Goal: Navigation & Orientation: Find specific page/section

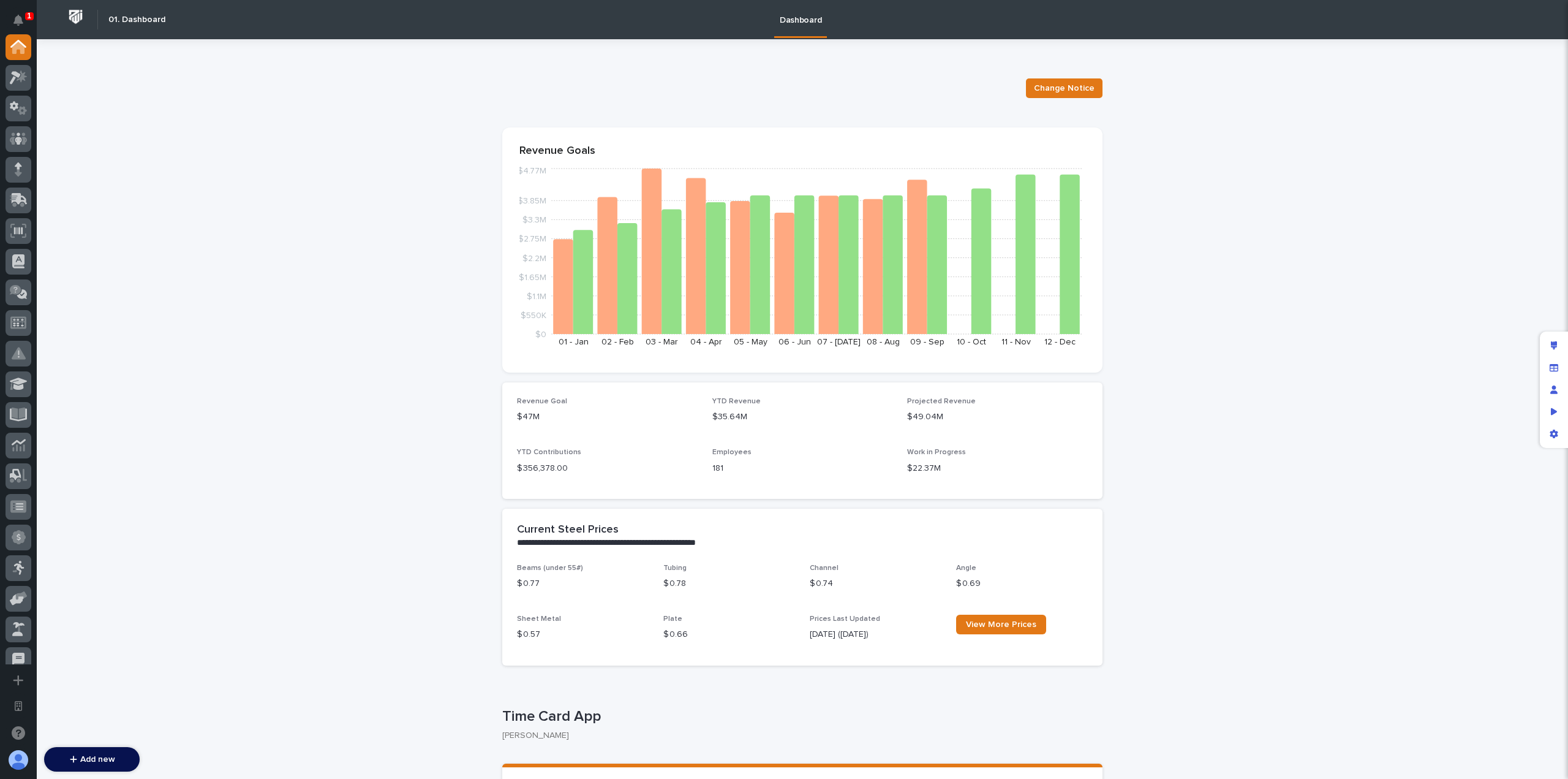
click at [24, 80] on icon at bounding box center [22, 76] width 11 height 12
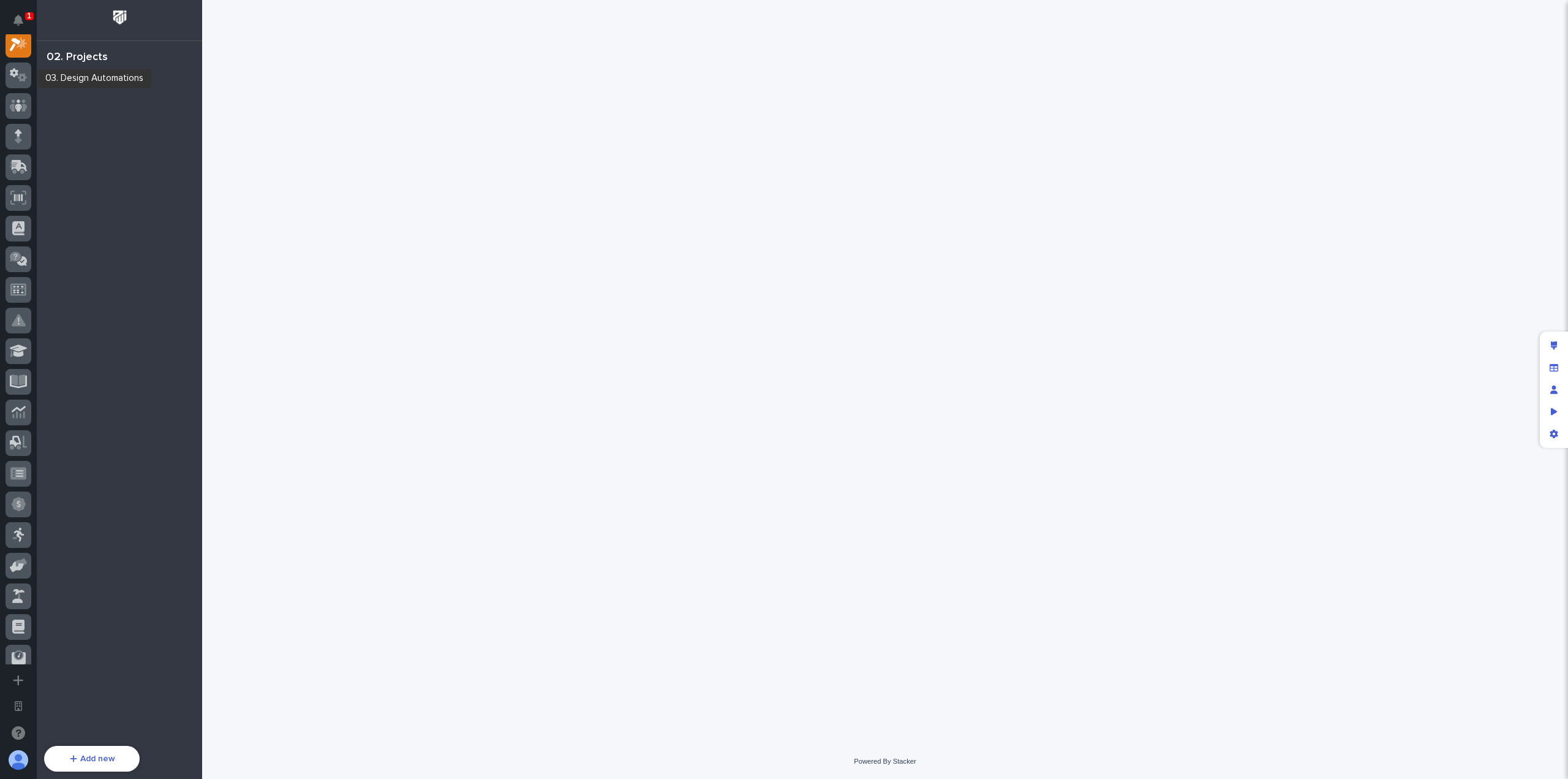
scroll to position [31, 0]
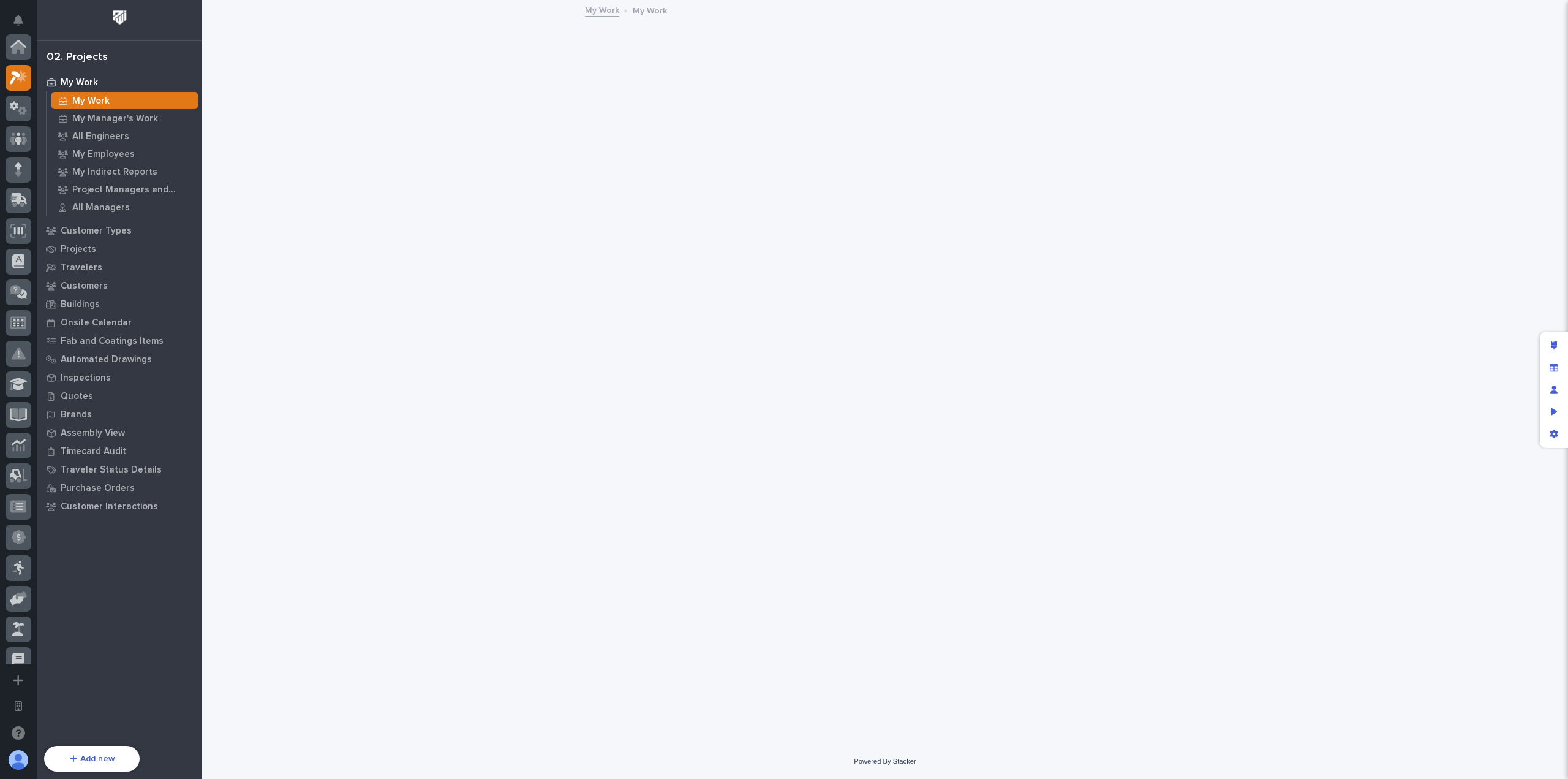
scroll to position [31, 0]
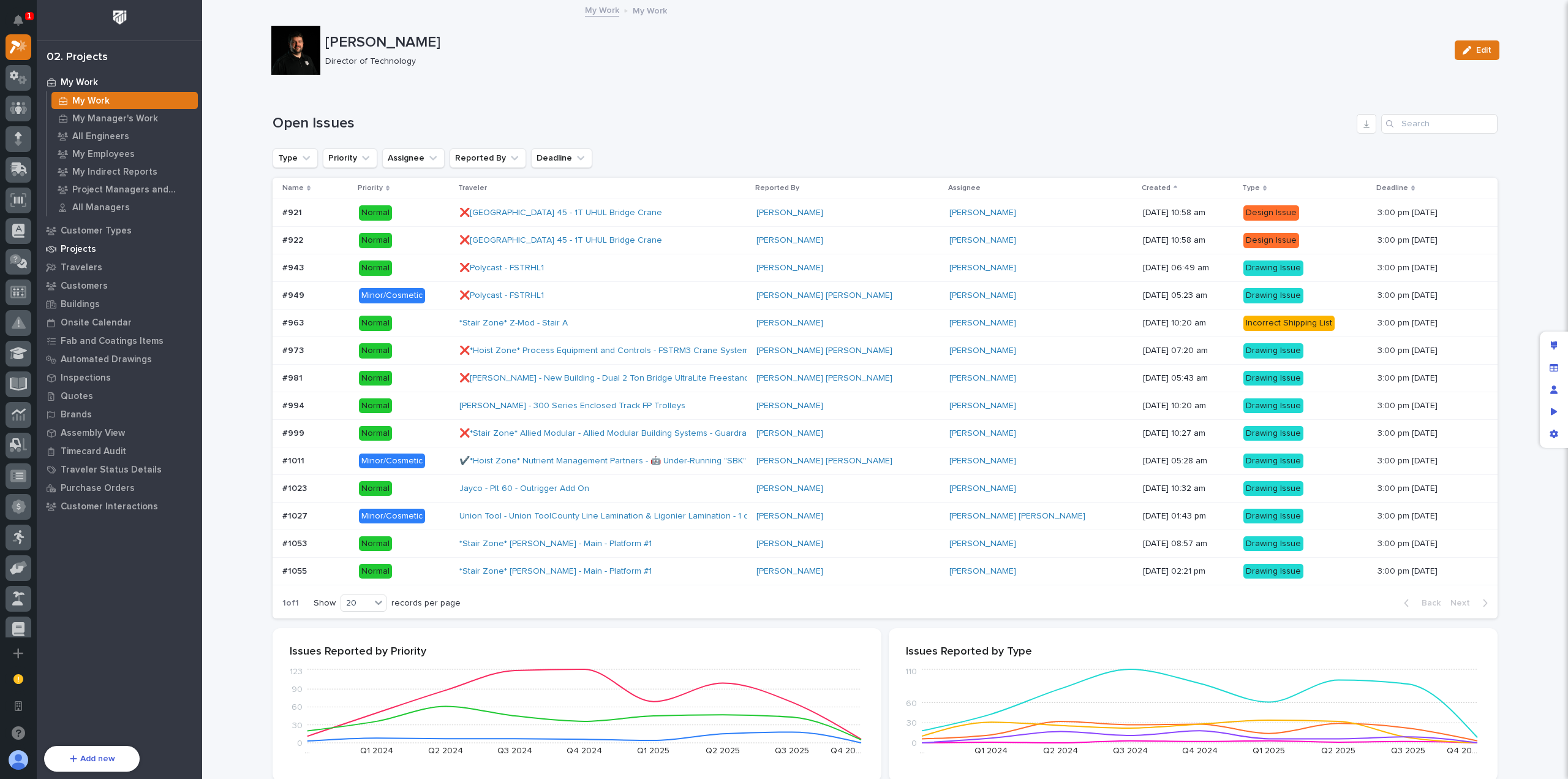
click at [85, 246] on p "Projects" at bounding box center [79, 249] width 35 height 11
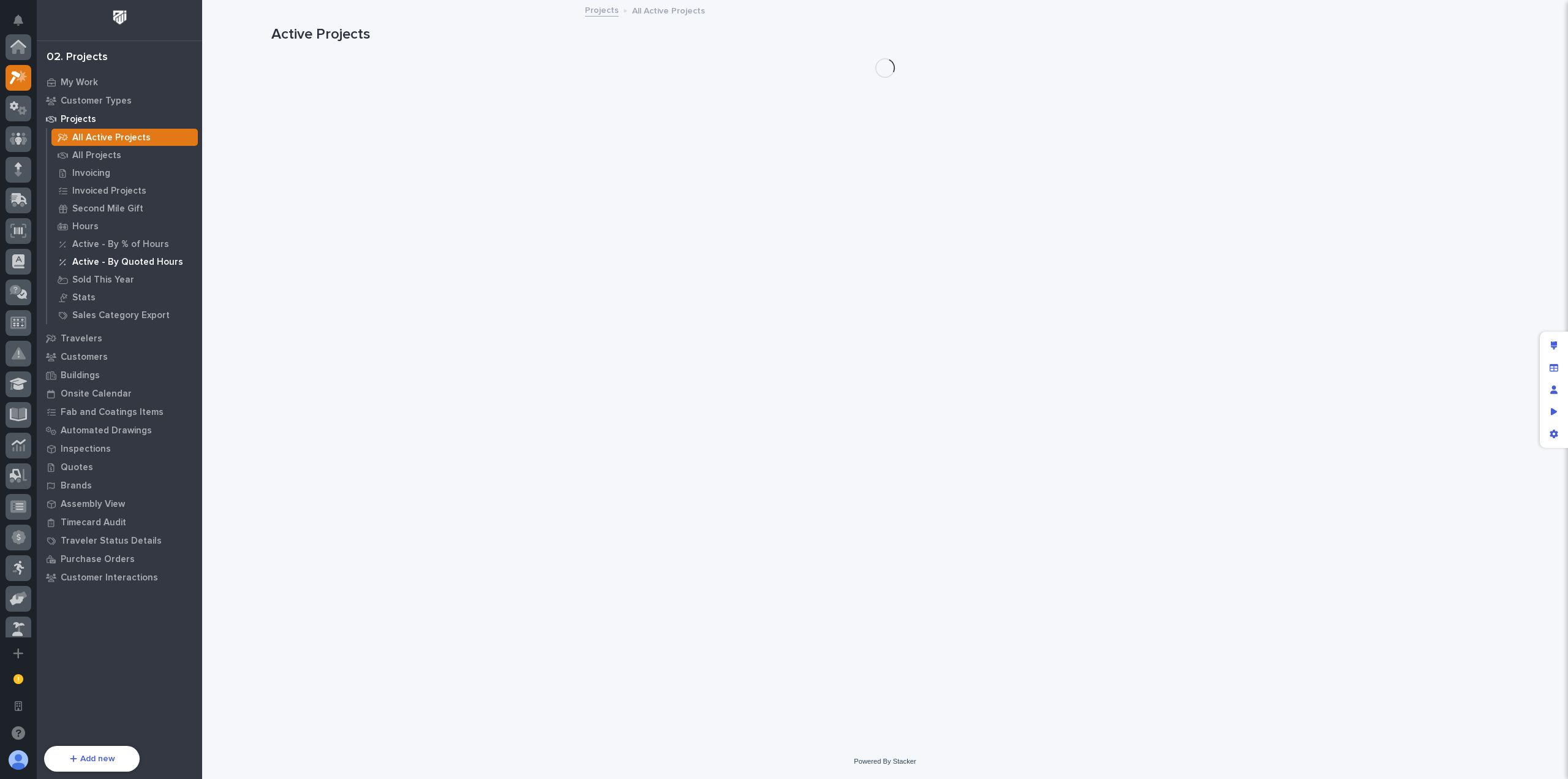
scroll to position [31, 0]
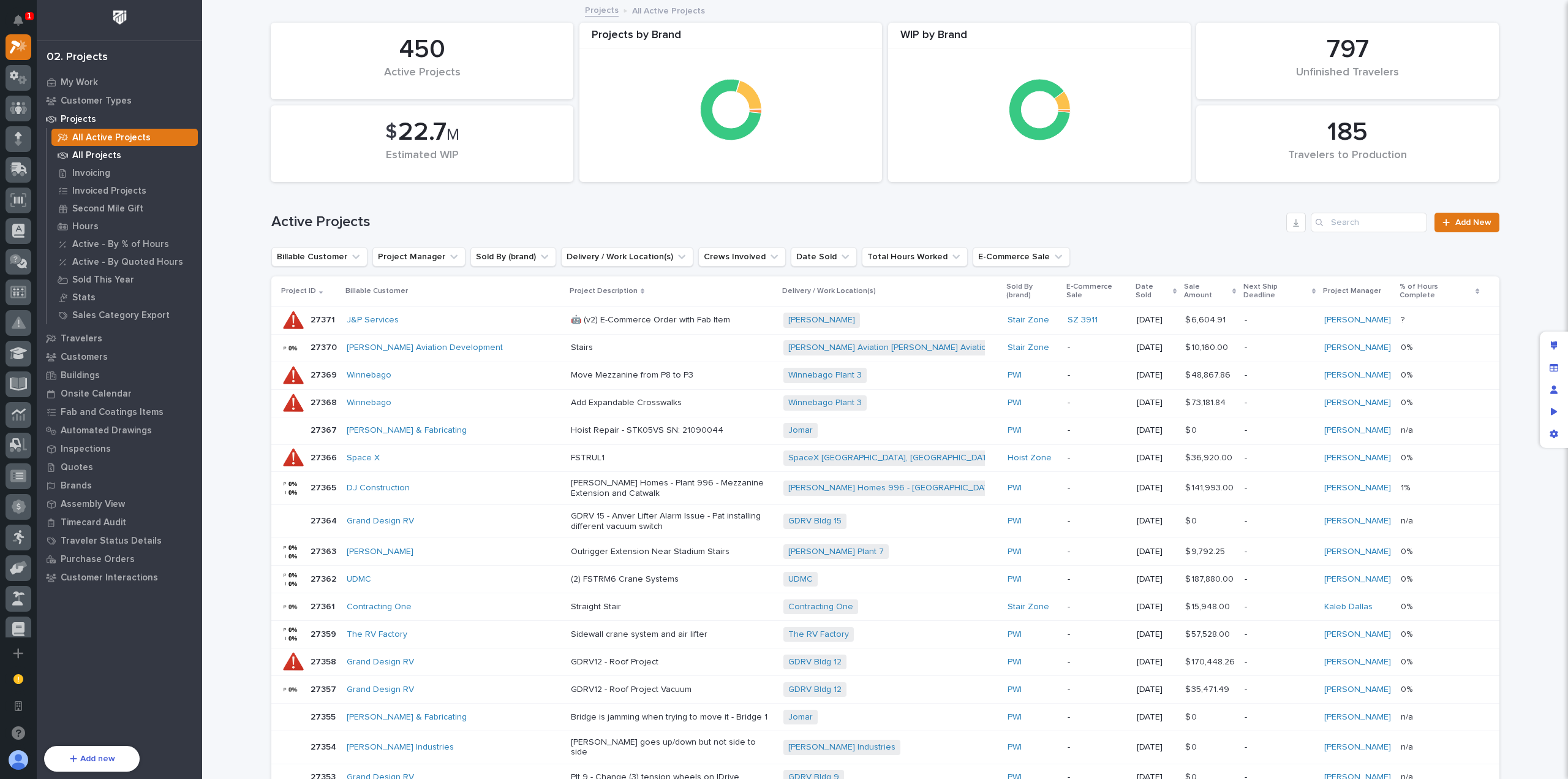
click at [127, 154] on div "All Projects" at bounding box center [125, 155] width 146 height 17
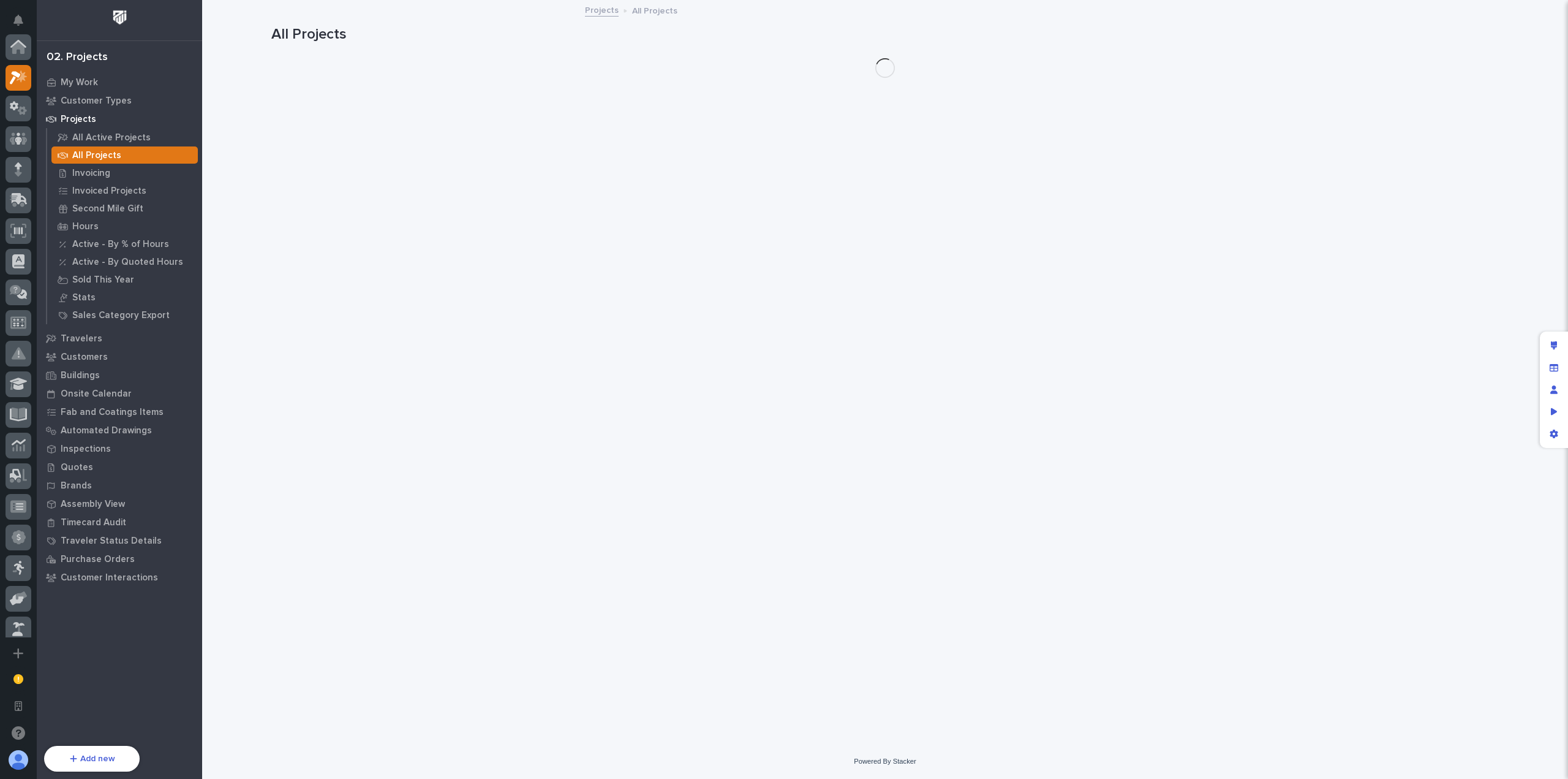
scroll to position [31, 0]
